Goal: Answer question/provide support

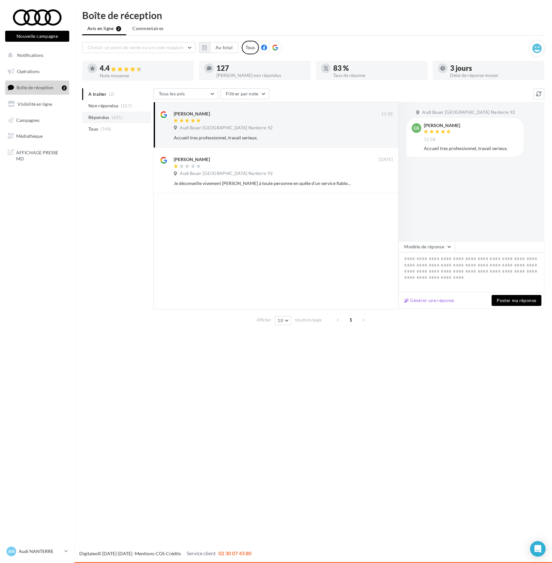
click at [96, 117] on span "Répondus" at bounding box center [98, 117] width 21 height 6
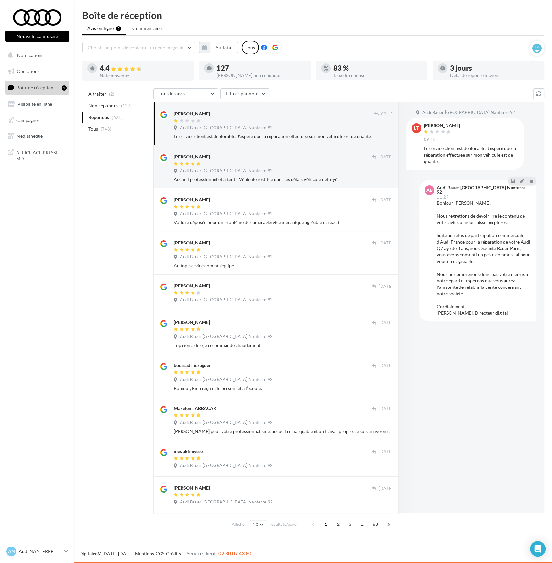
click at [273, 127] on div "Audi Bauer [GEOGRAPHIC_DATA] Nanterre 92" at bounding box center [283, 128] width 219 height 7
drag, startPoint x: 425, startPoint y: 147, endPoint x: 480, endPoint y: 158, distance: 56.1
click at [480, 158] on div "Le service client est déplorable. J'espère que la réparation effectuée sur mon …" at bounding box center [471, 154] width 94 height 19
copy div "Le service client est déplorable. J'espère que la réparation effectuée sur mon …"
click at [434, 195] on div "AB" at bounding box center [430, 250] width 10 height 131
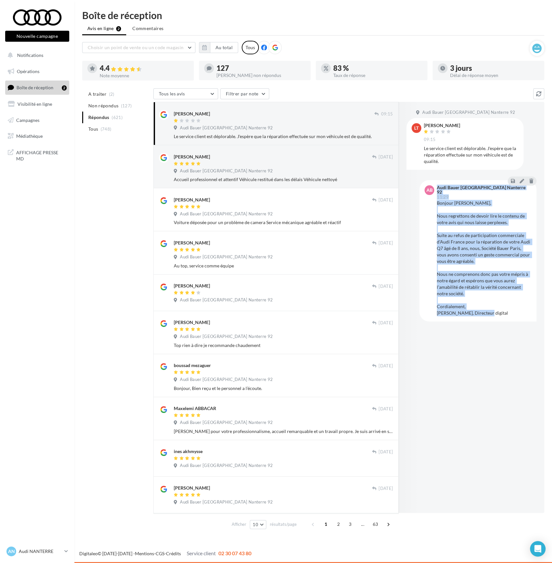
drag, startPoint x: 434, startPoint y: 196, endPoint x: 492, endPoint y: 316, distance: 133.4
click at [492, 316] on div "AB Audi Bauer [GEOGRAPHIC_DATA] Nanterre 92 11:29 Bonjour [PERSON_NAME], Nous r…" at bounding box center [477, 250] width 117 height 141
copy div "Audi Bauer [GEOGRAPHIC_DATA] Nanterre 92 11:29 Bonjour [PERSON_NAME], Nous regr…"
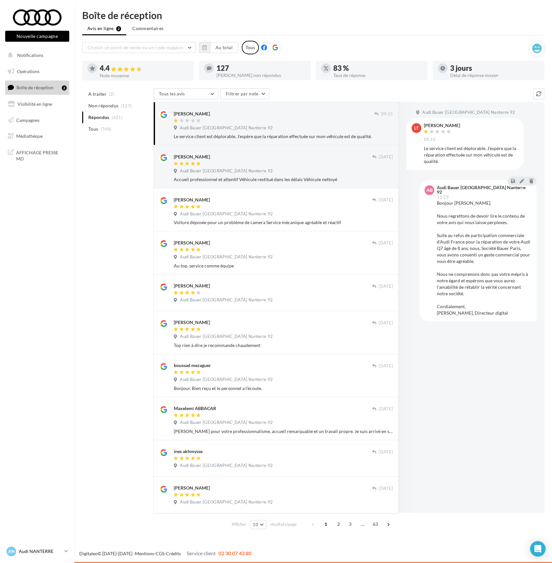
click at [61, 550] on p "Audi NANTERRE" at bounding box center [40, 551] width 43 height 6
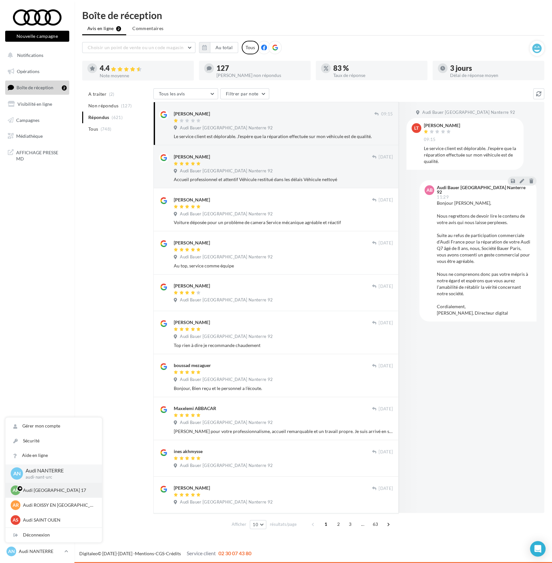
click at [50, 491] on p "Audi [GEOGRAPHIC_DATA] 17" at bounding box center [58, 490] width 71 height 6
